Goal: Browse casually: Explore the website without a specific task or goal

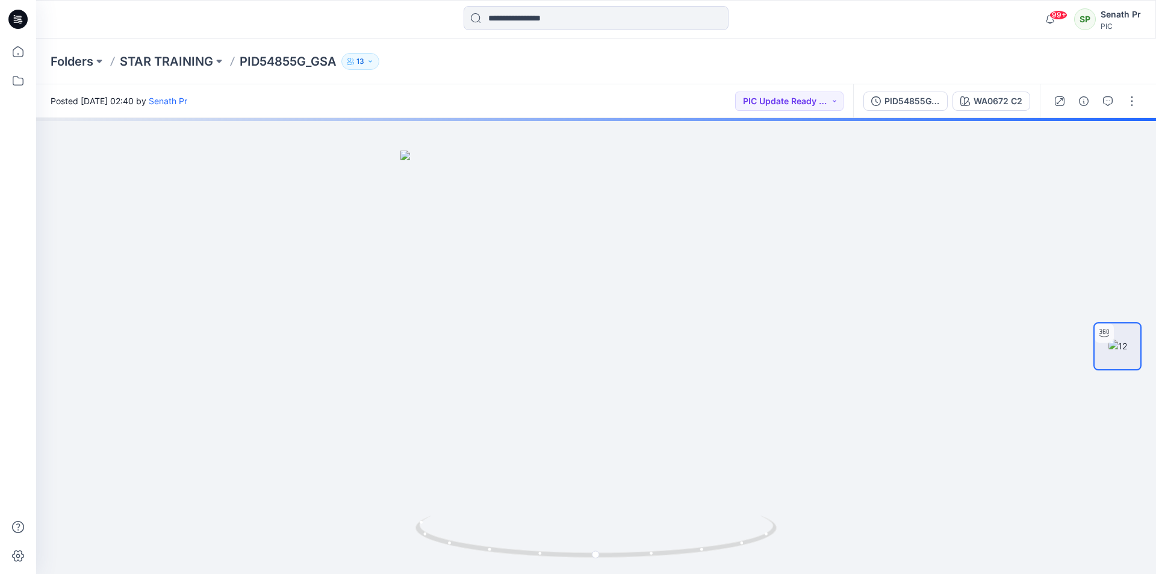
click at [22, 19] on icon at bounding box center [17, 19] width 19 height 19
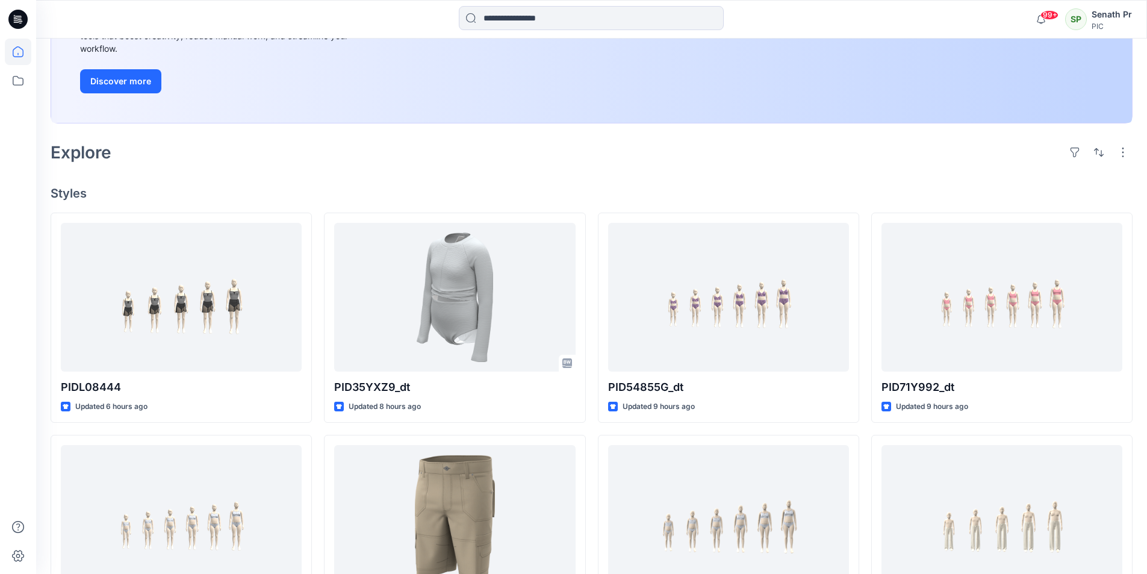
scroll to position [241, 0]
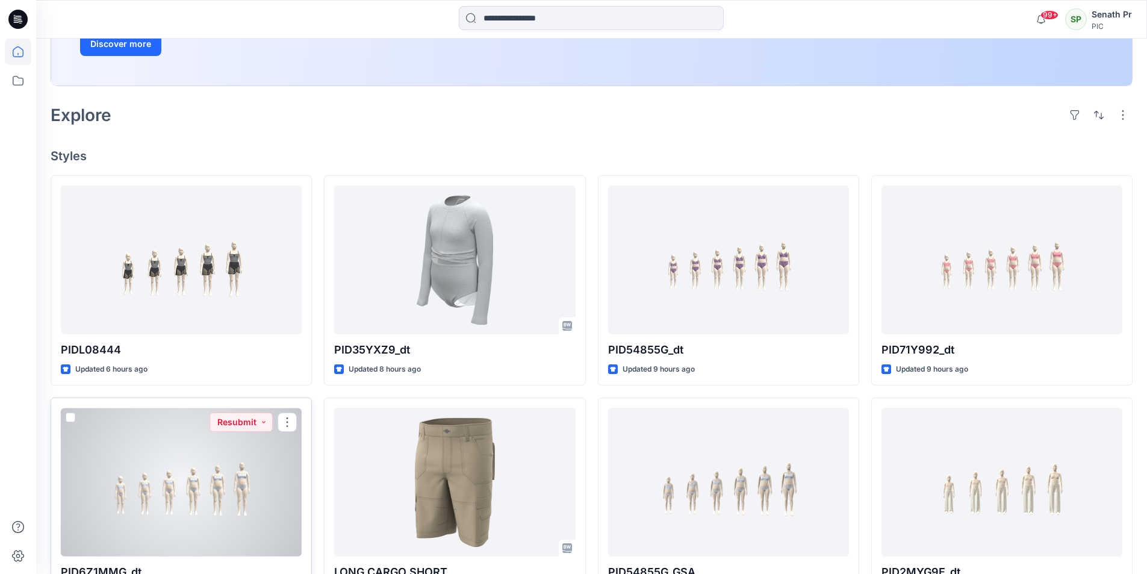
click at [202, 436] on div at bounding box center [181, 482] width 241 height 149
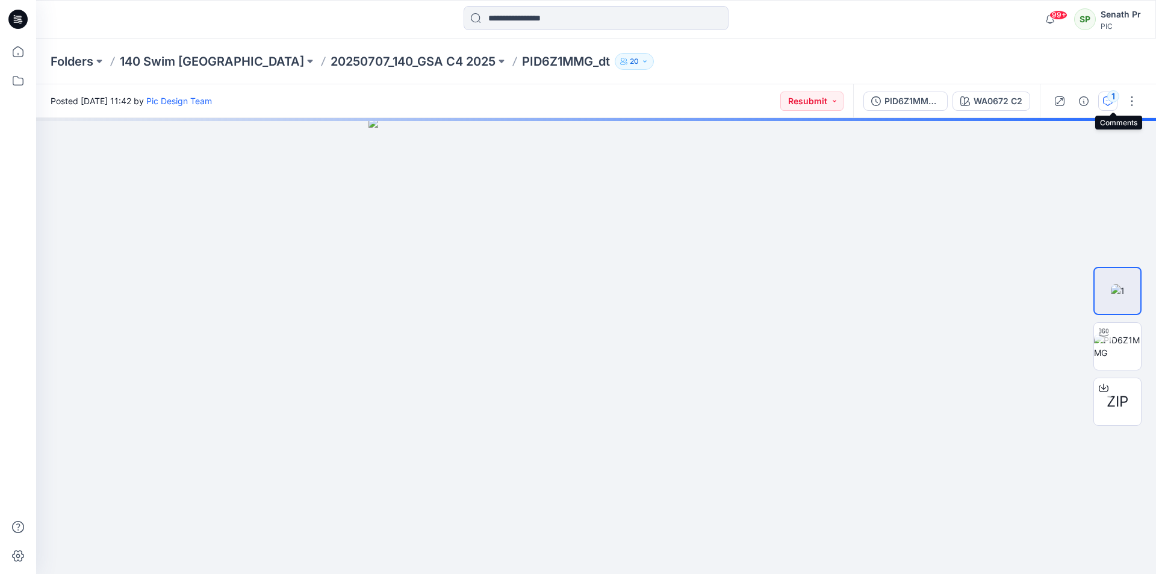
click at [1113, 100] on div "1" at bounding box center [1113, 96] width 12 height 12
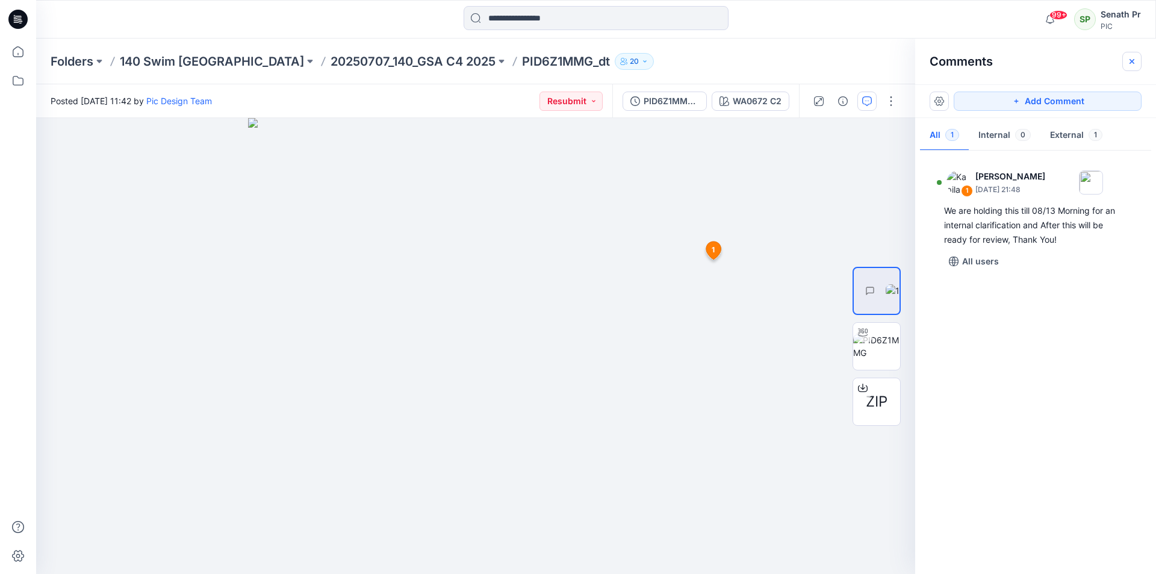
click at [1134, 56] on button "button" at bounding box center [1131, 61] width 19 height 19
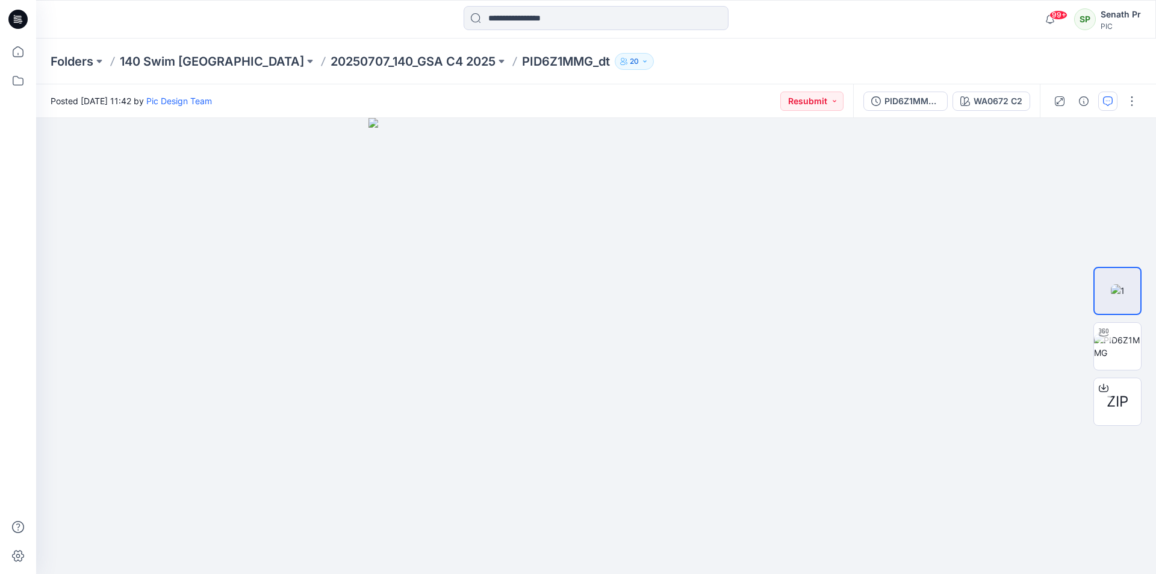
drag, startPoint x: 17, startPoint y: 18, endPoint x: 30, endPoint y: 20, distance: 13.4
click at [17, 18] on icon at bounding box center [18, 17] width 5 height 1
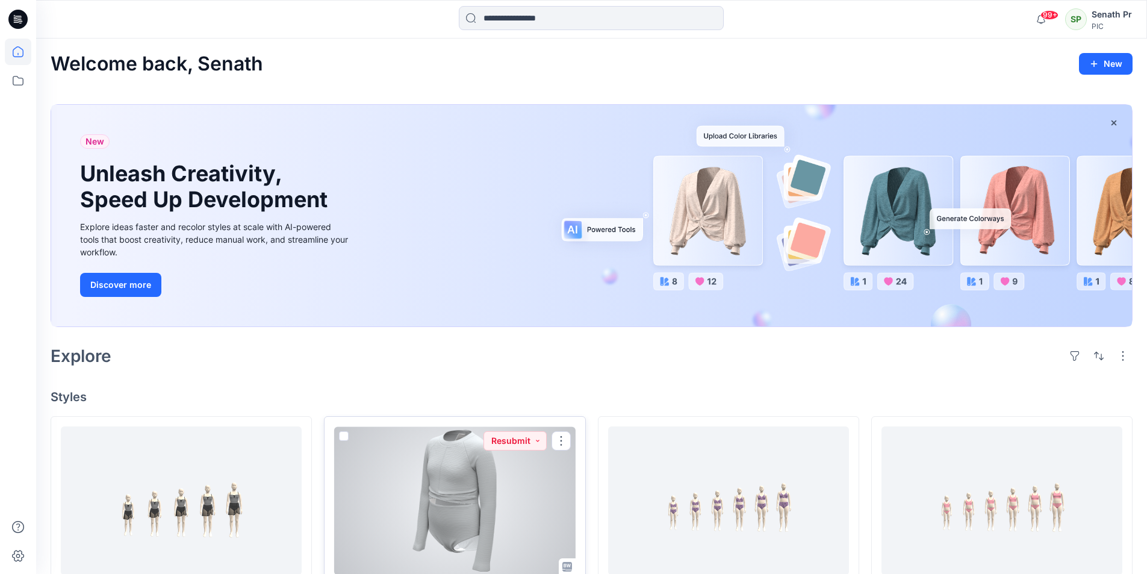
click at [492, 461] on div at bounding box center [454, 500] width 241 height 149
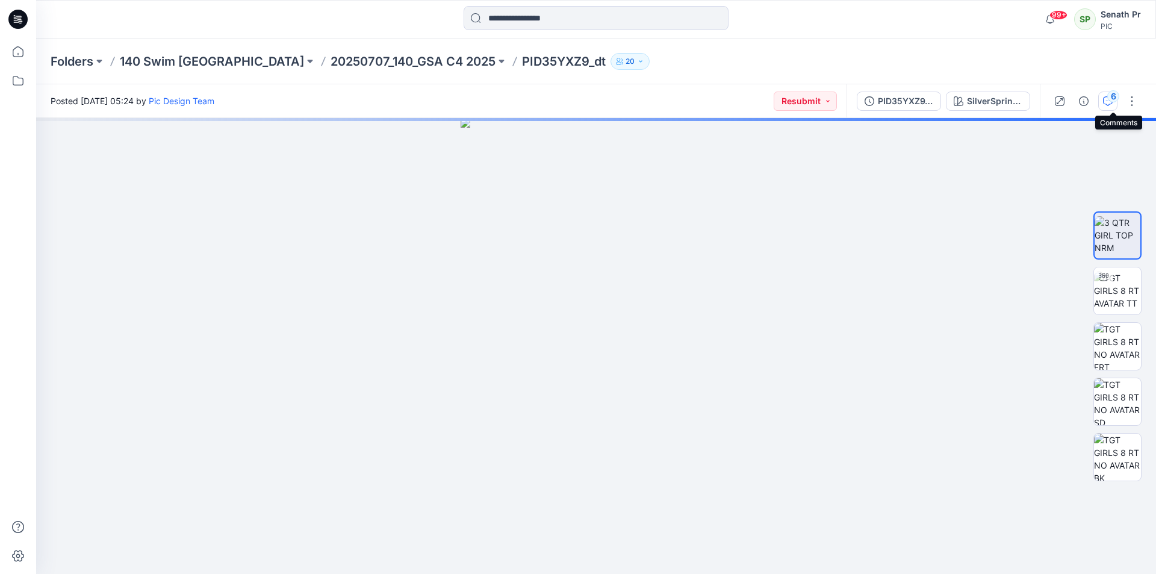
click at [1113, 104] on icon "button" at bounding box center [1108, 101] width 10 height 10
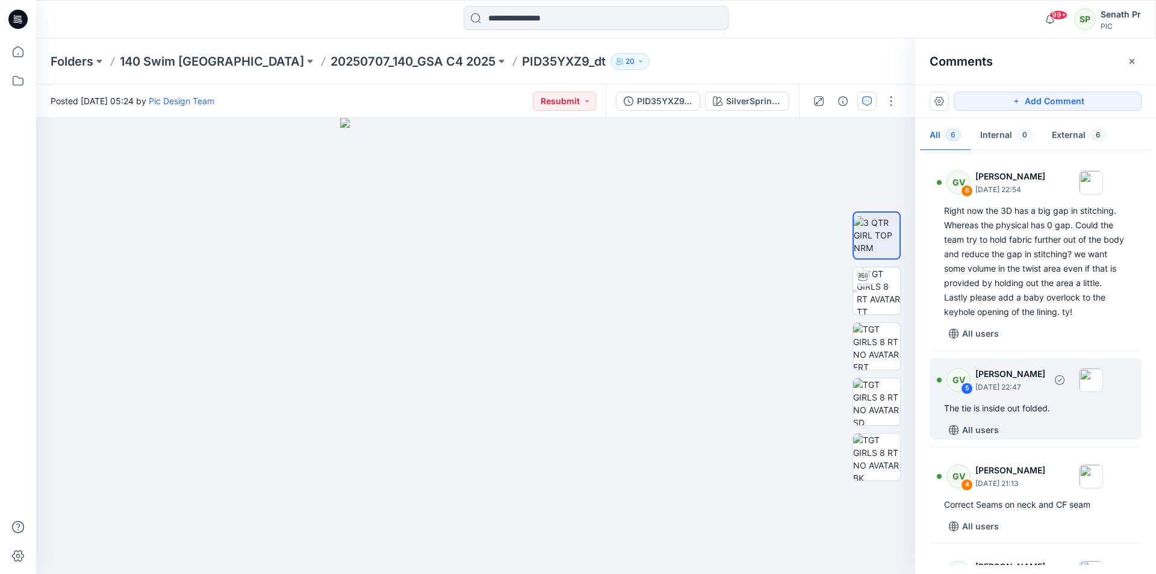
click at [1032, 401] on div "The tie is inside out folded." at bounding box center [1035, 408] width 183 height 14
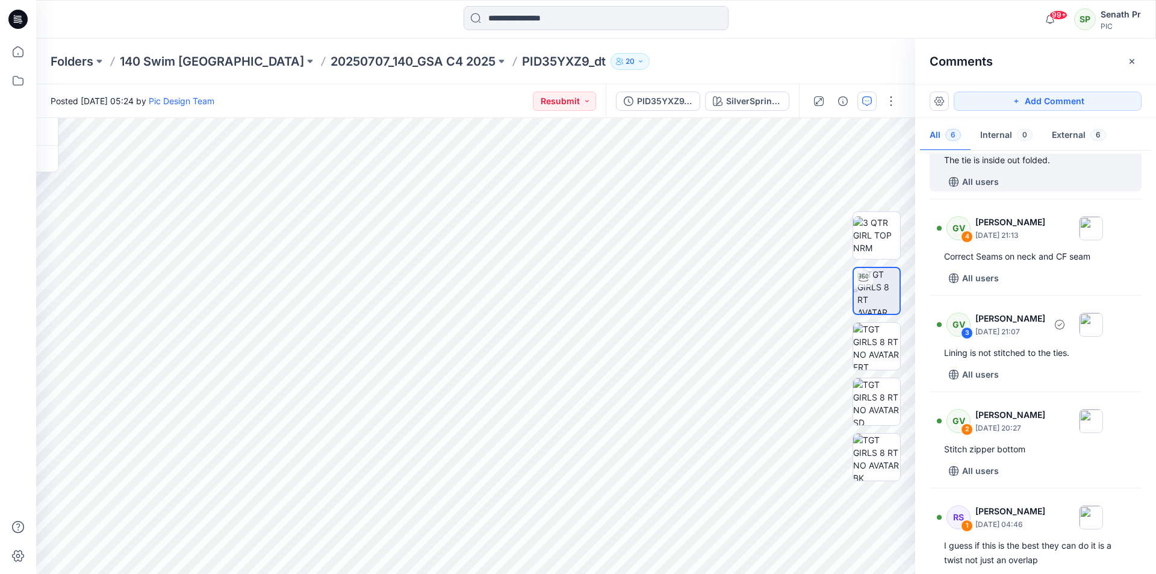
scroll to position [253, 0]
